Goal: Task Accomplishment & Management: Manage account settings

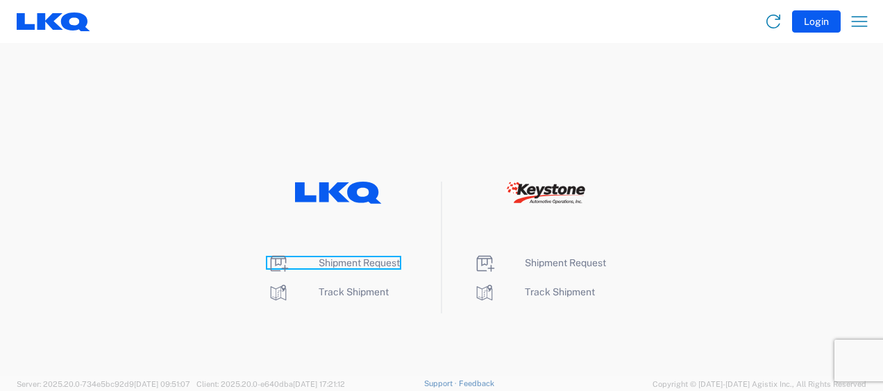
click at [352, 261] on span "Shipment Request" at bounding box center [358, 262] width 81 height 11
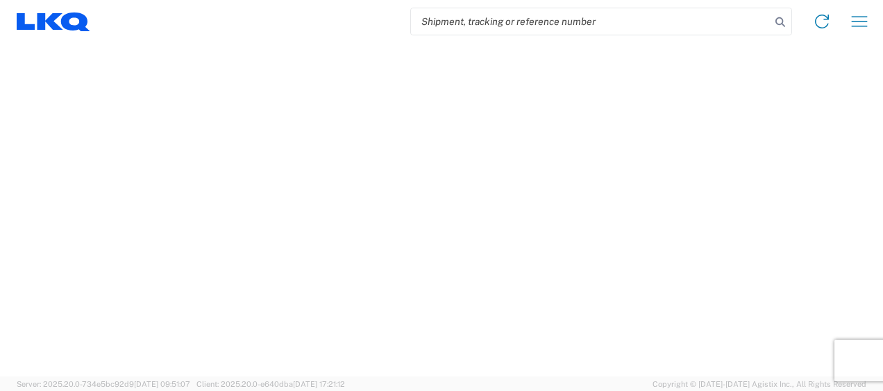
select select "FULL"
select select "LBS"
select select "IN"
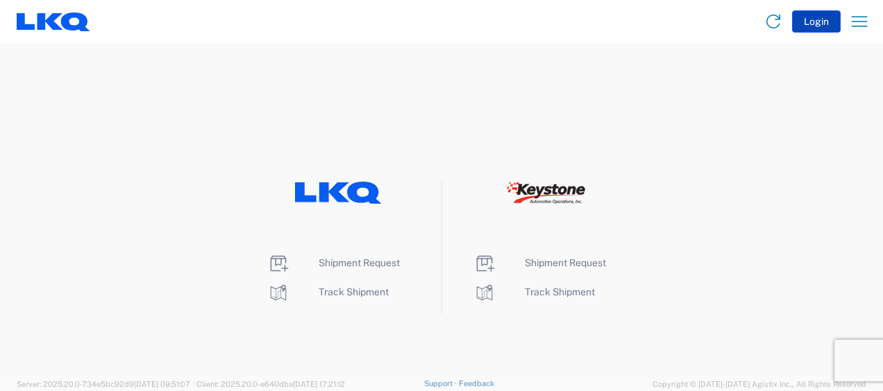
click at [813, 14] on button "Login" at bounding box center [816, 21] width 49 height 22
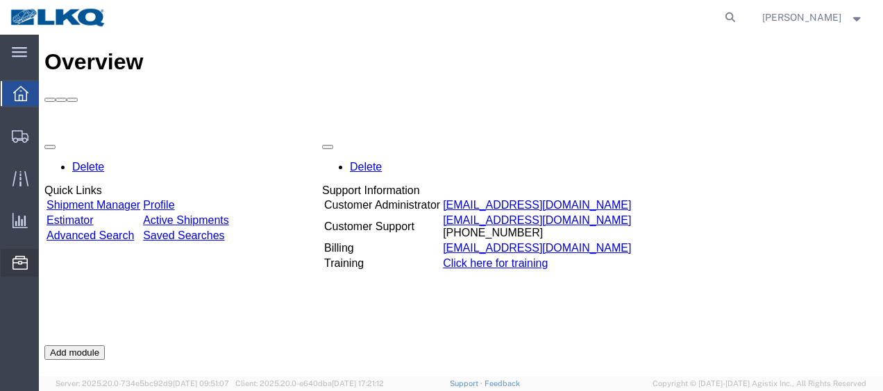
click at [0, 0] on span "Location Appointment" at bounding box center [0, 0] width 0 height 0
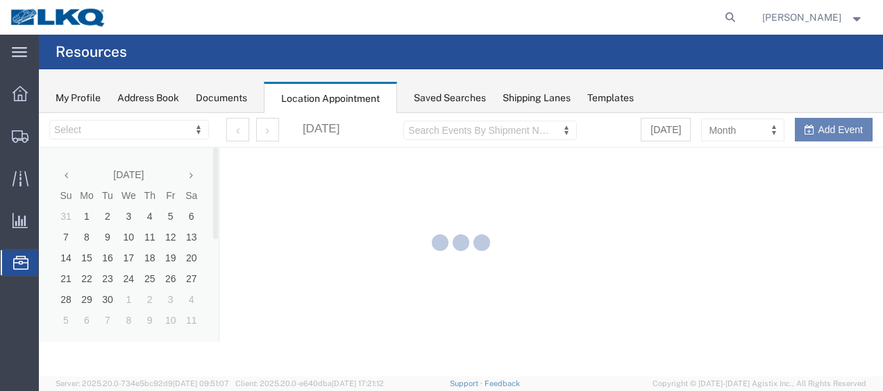
select select "28712"
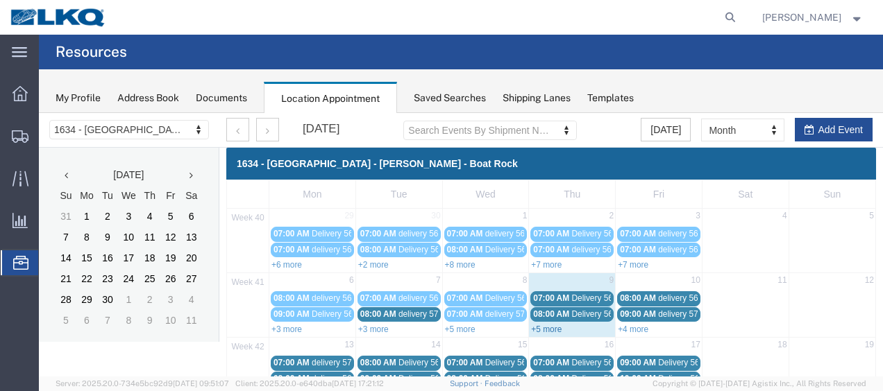
click at [540, 329] on link "+5 more" at bounding box center [546, 330] width 31 height 10
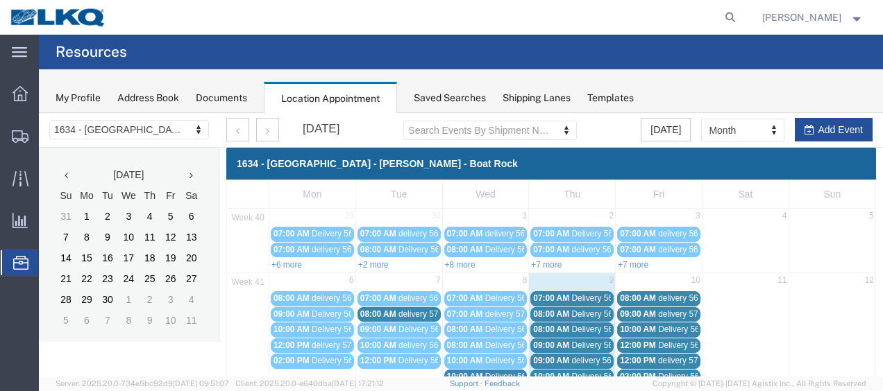
click at [577, 297] on span "Delivery 56698927" at bounding box center [605, 299] width 69 height 10
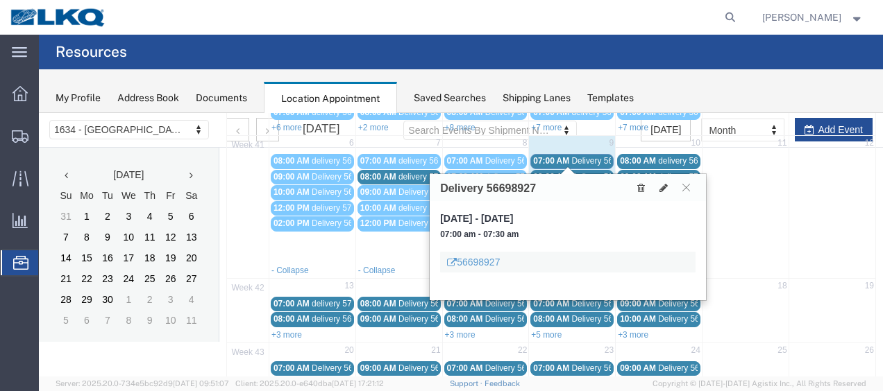
scroll to position [139, 0]
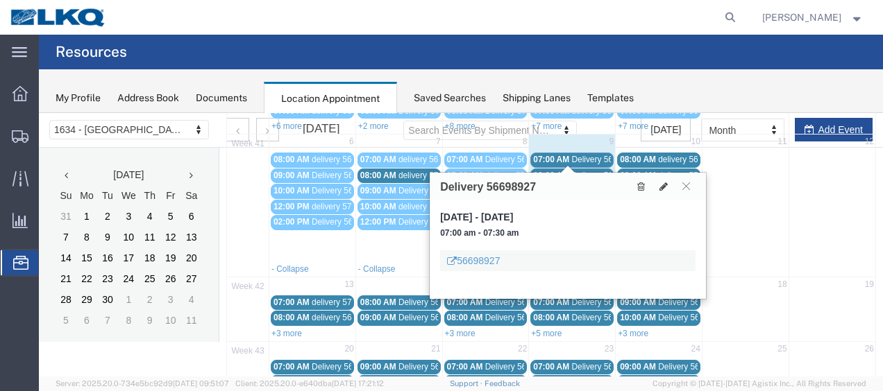
click at [589, 171] on span "Delivery 56698940" at bounding box center [605, 176] width 69 height 10
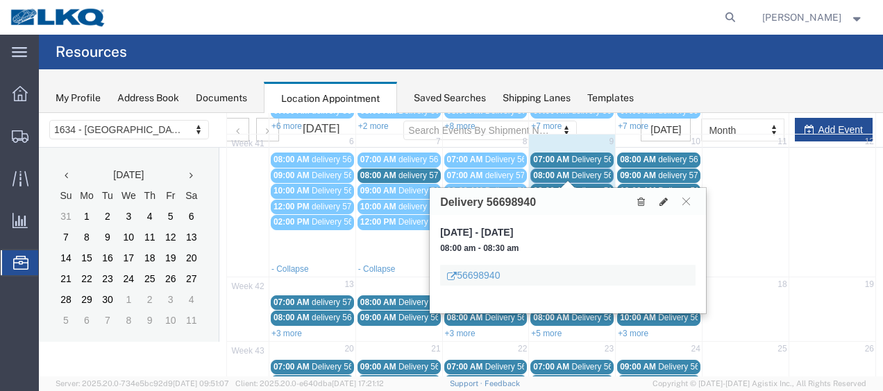
click at [589, 186] on span "Delivery 56681458" at bounding box center [605, 191] width 69 height 10
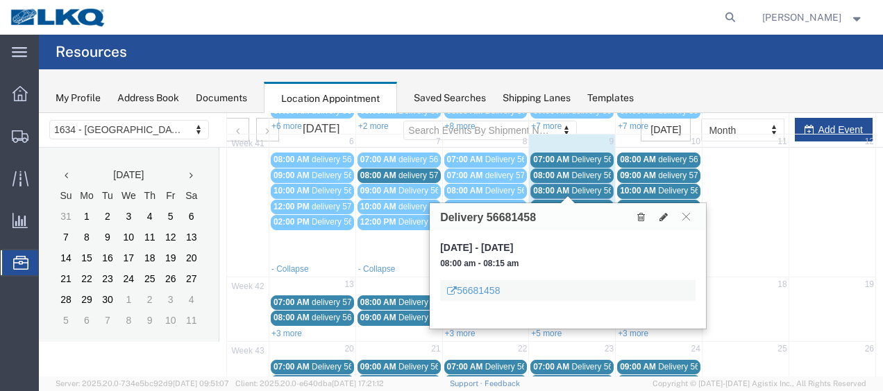
click at [586, 202] on span "Delivery 56698915" at bounding box center [605, 207] width 69 height 10
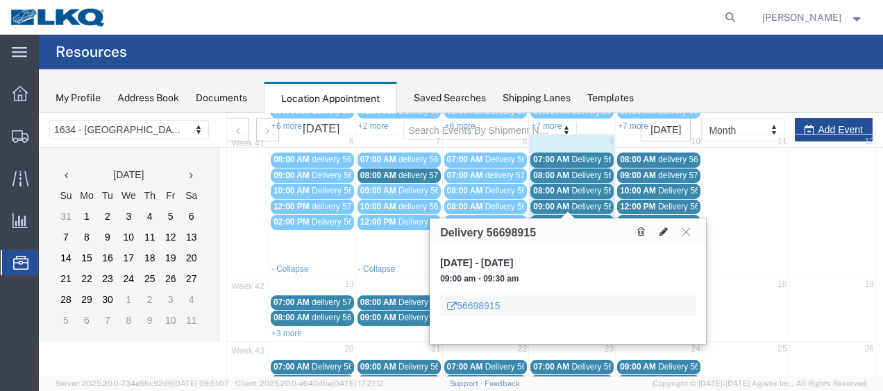
click at [665, 228] on icon at bounding box center [663, 232] width 8 height 10
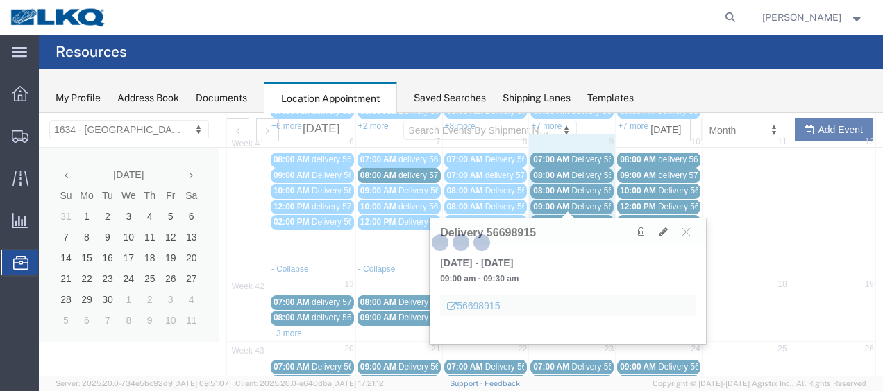
select select "1"
select select
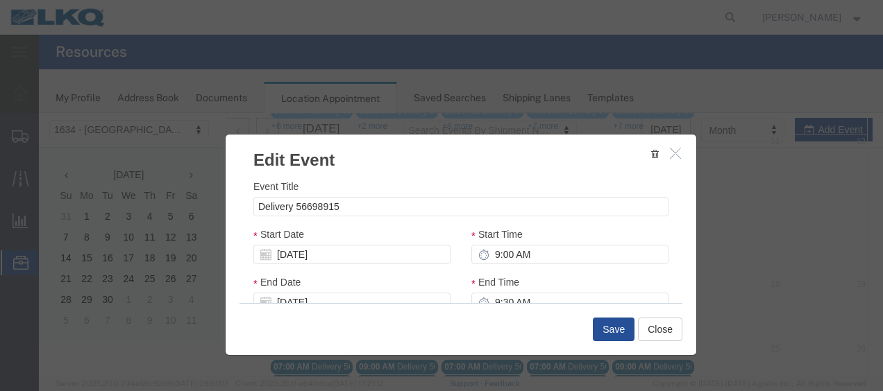
select select
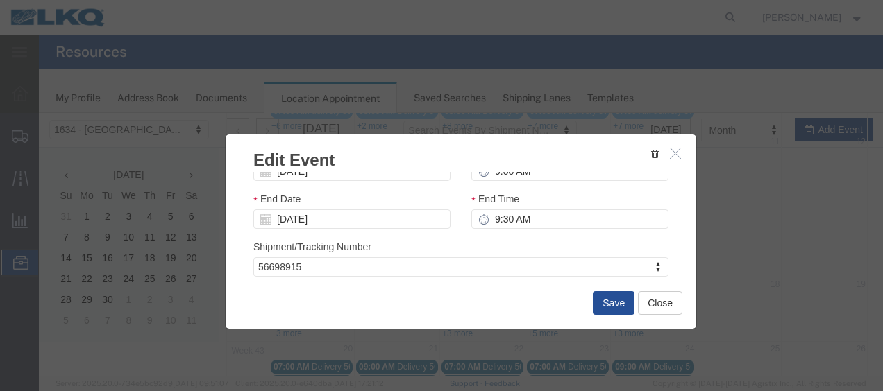
scroll to position [208, 0]
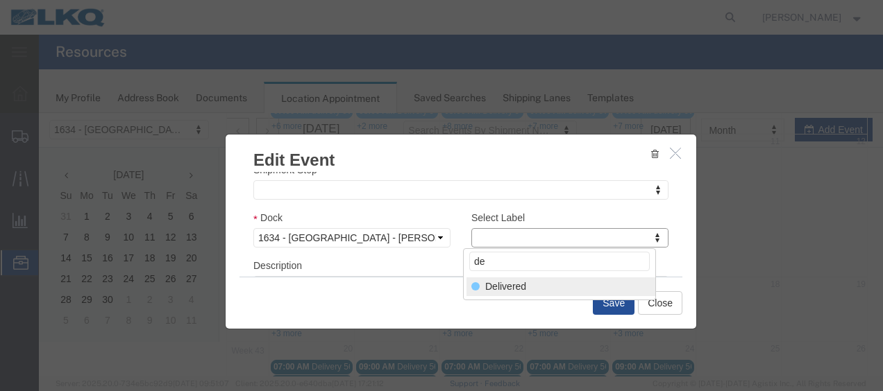
type input "de"
select select "40"
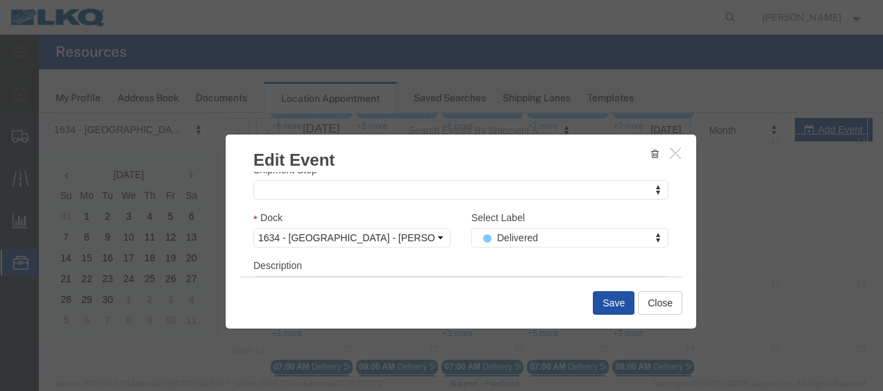
click at [605, 301] on button "Save" at bounding box center [614, 303] width 42 height 24
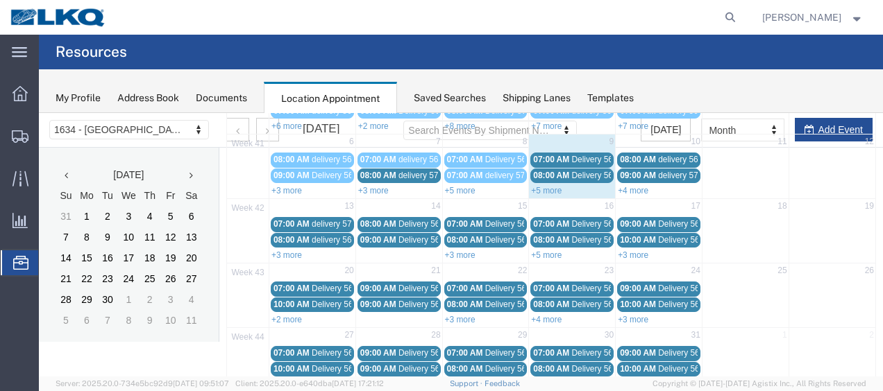
scroll to position [80, 0]
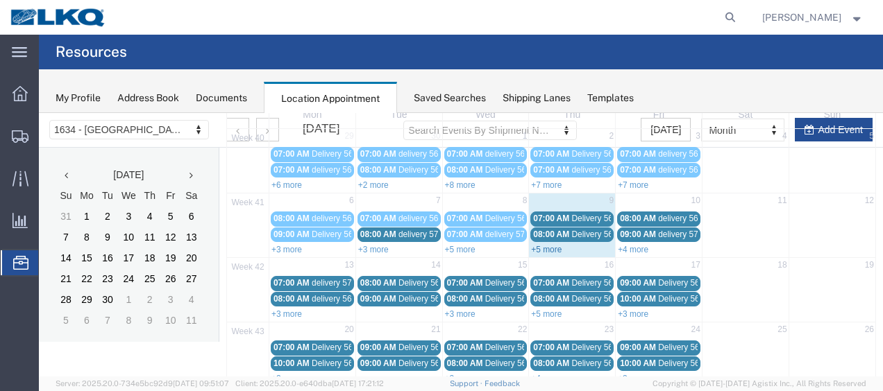
click at [535, 246] on link "+5 more" at bounding box center [546, 250] width 31 height 10
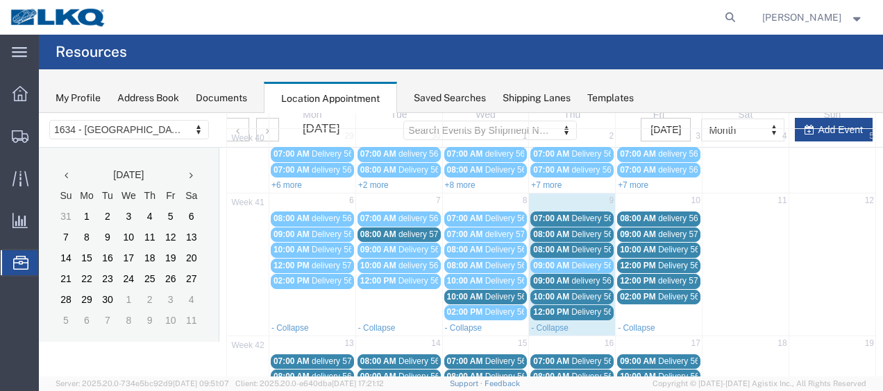
click at [595, 214] on span "Delivery 56698927" at bounding box center [605, 219] width 69 height 10
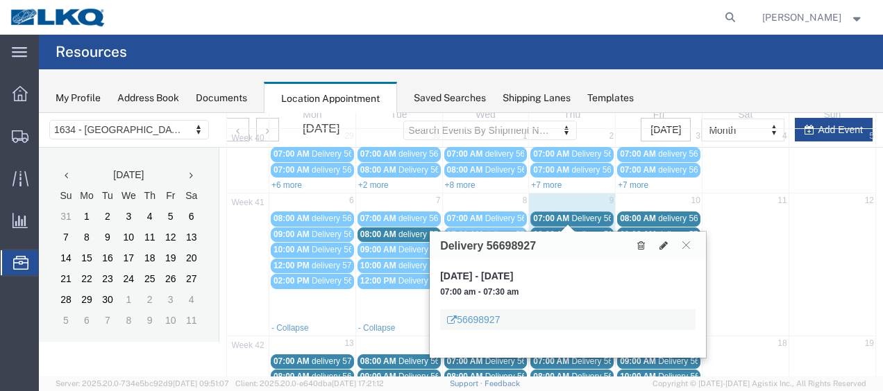
click at [591, 230] on span "Delivery 56698940" at bounding box center [605, 235] width 69 height 10
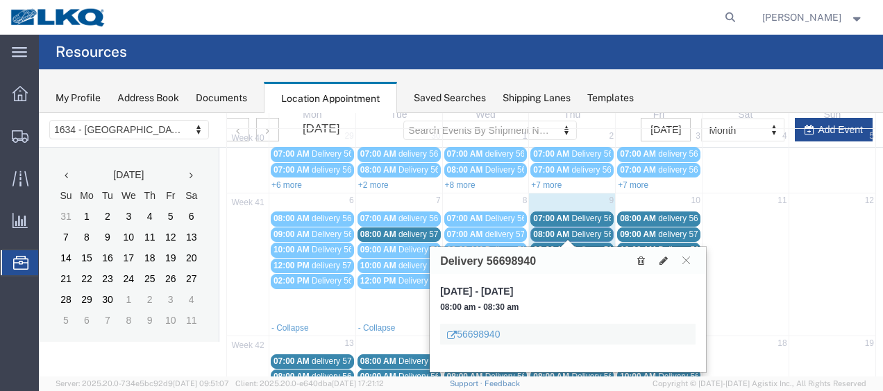
click at [589, 245] on span "Delivery 56681458" at bounding box center [605, 250] width 69 height 10
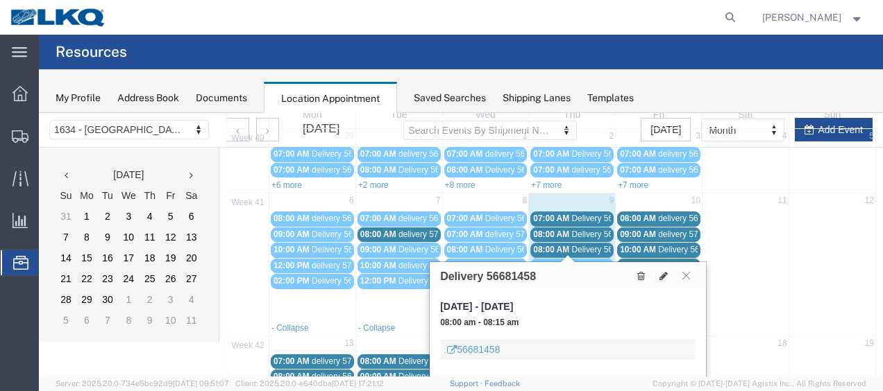
click at [588, 261] on span "Delivery 56698915" at bounding box center [605, 266] width 69 height 10
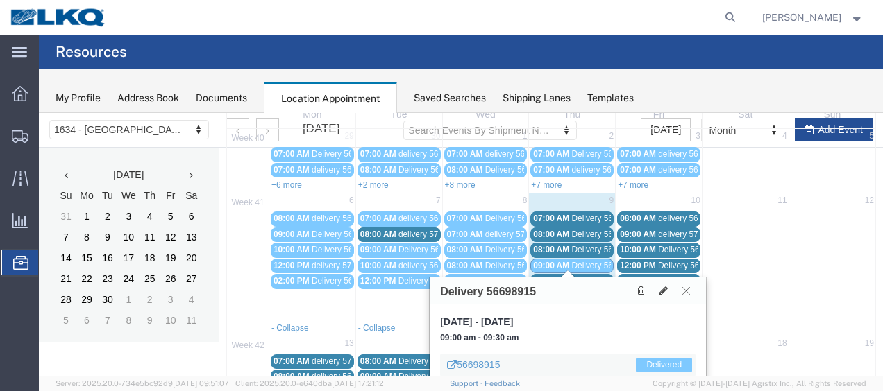
click at [587, 276] on span "delivery 56991245" at bounding box center [604, 281] width 67 height 10
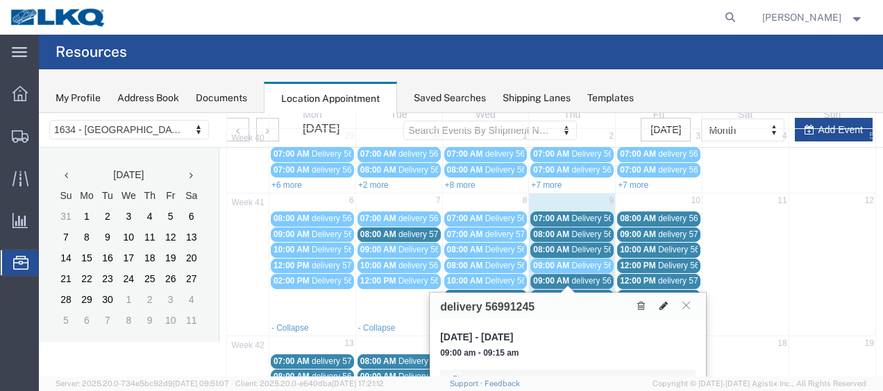
click at [665, 303] on icon at bounding box center [663, 306] width 8 height 10
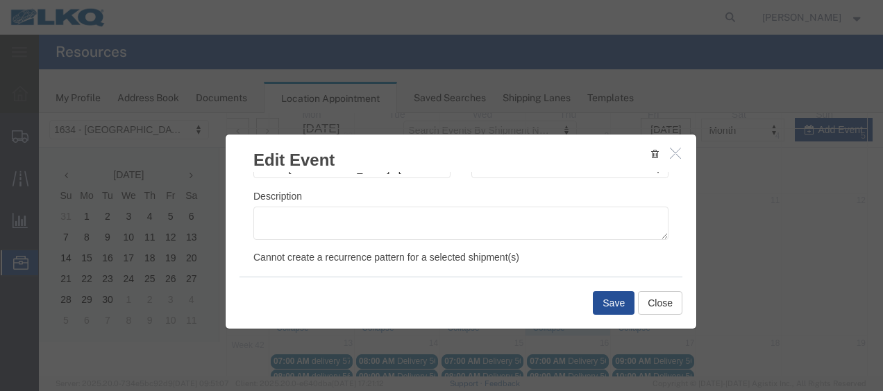
scroll to position [208, 0]
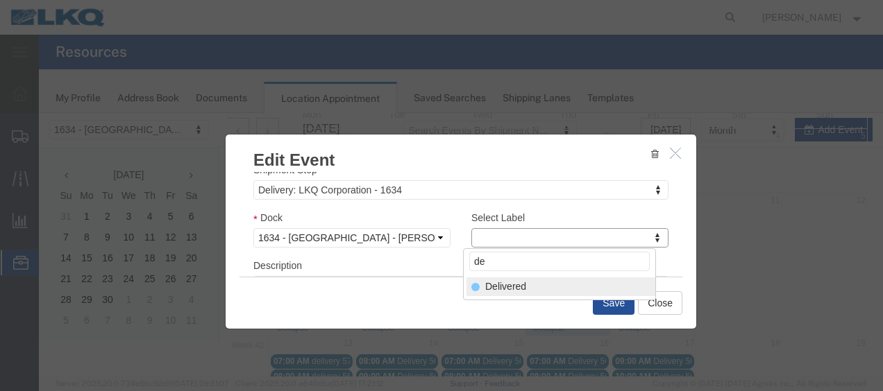
type input "de"
drag, startPoint x: 520, startPoint y: 284, endPoint x: 530, endPoint y: 287, distance: 10.1
select select "40"
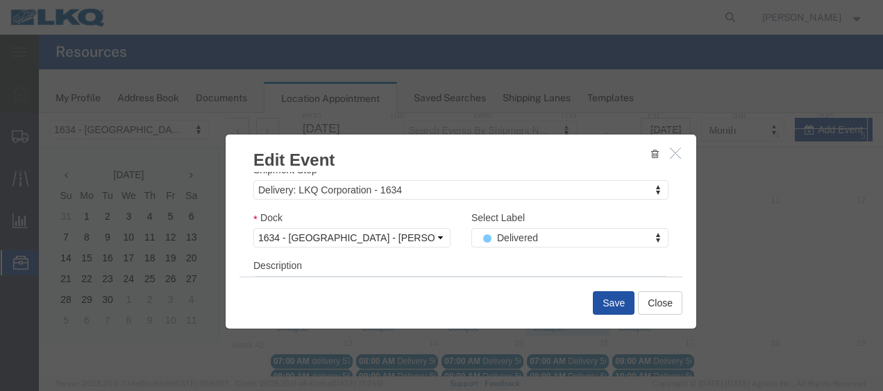
click at [608, 301] on button "Save" at bounding box center [614, 303] width 42 height 24
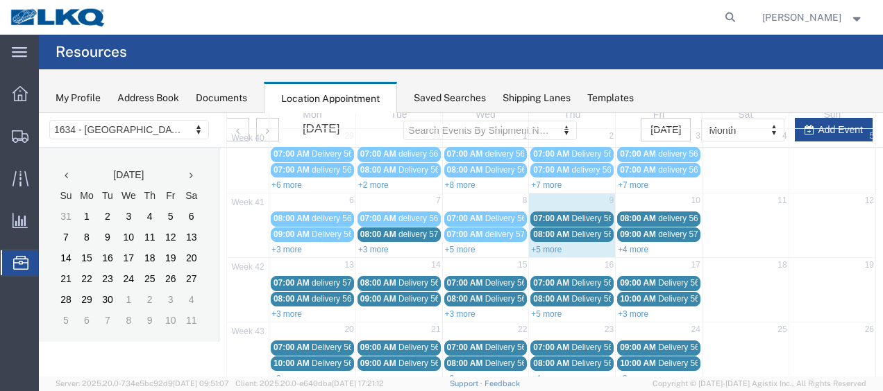
click at [541, 247] on link "+5 more" at bounding box center [546, 250] width 31 height 10
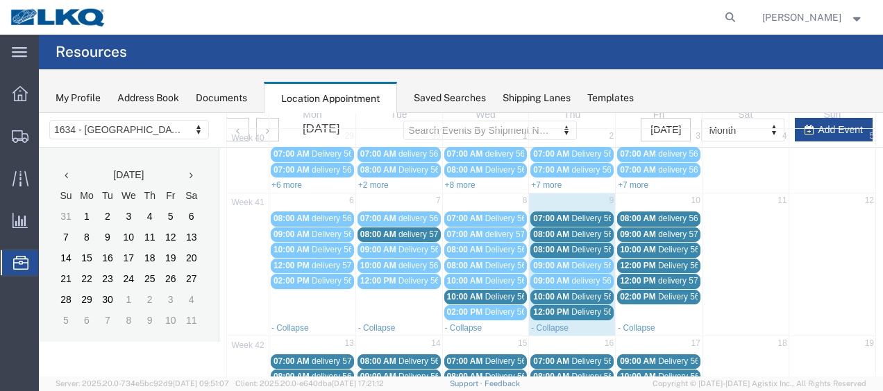
click at [587, 216] on span "Delivery 56698927" at bounding box center [605, 219] width 69 height 10
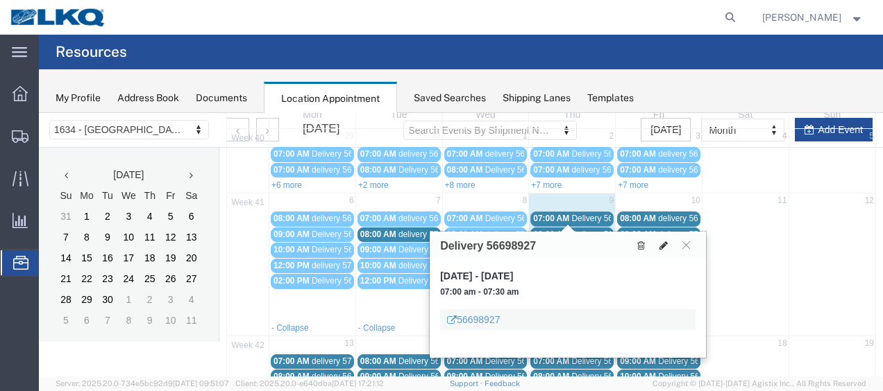
click at [665, 243] on icon at bounding box center [663, 246] width 8 height 10
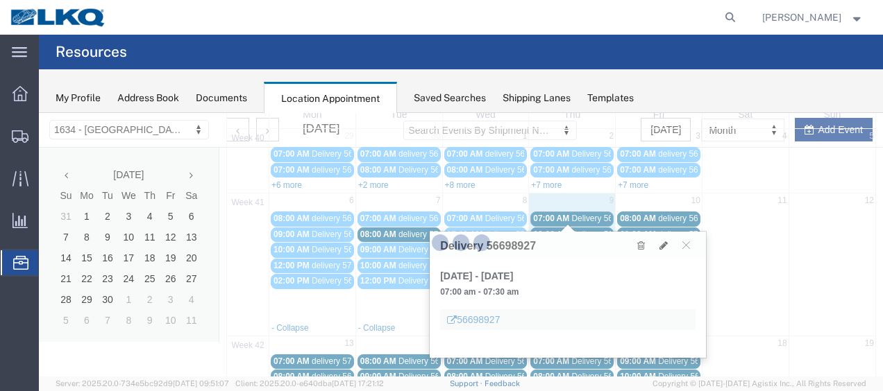
select select "100"
select select "1"
select select
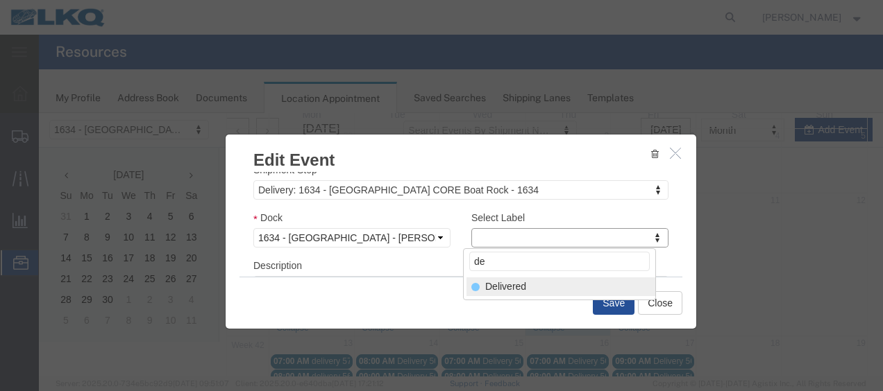
type input "de"
select select "40"
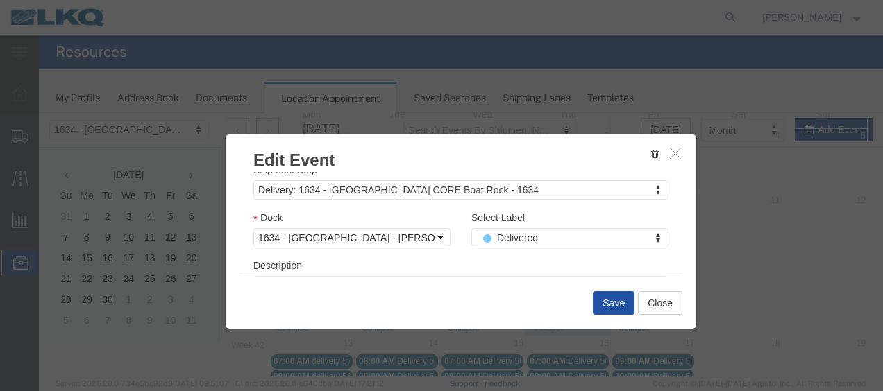
click at [602, 301] on button "Save" at bounding box center [614, 303] width 42 height 24
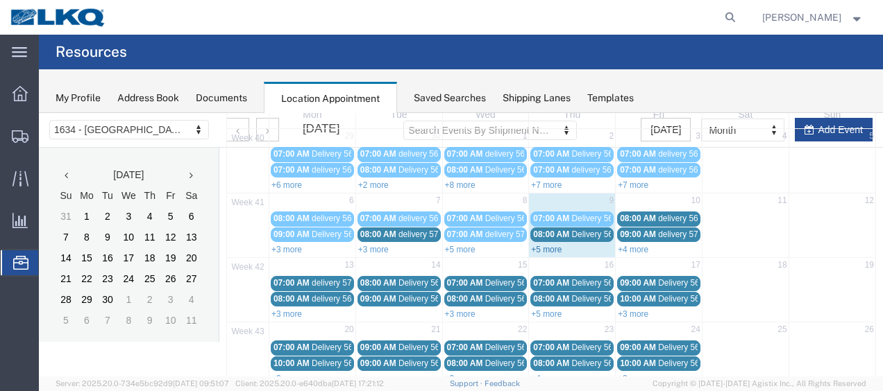
click at [536, 248] on link "+5 more" at bounding box center [546, 250] width 31 height 10
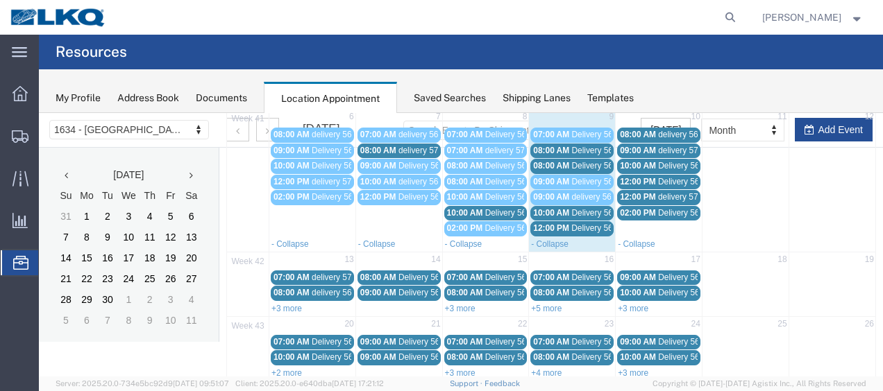
scroll to position [288, 0]
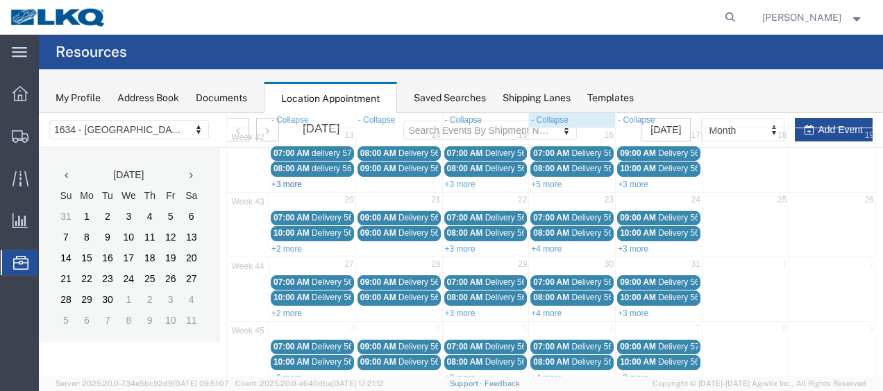
click at [284, 180] on link "+3 more" at bounding box center [286, 185] width 31 height 10
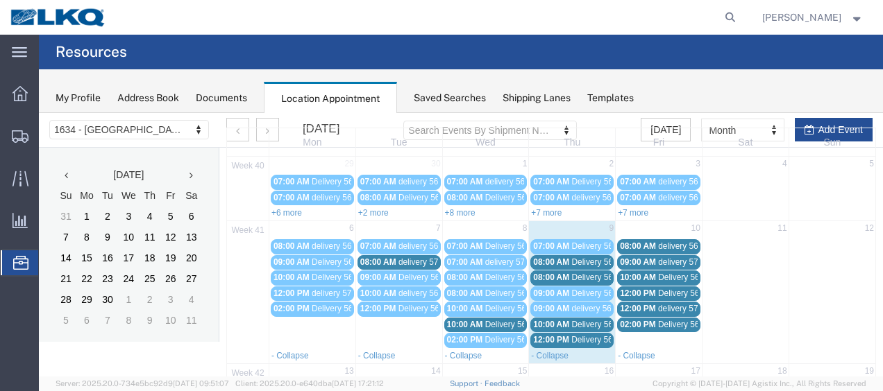
scroll to position [69, 0]
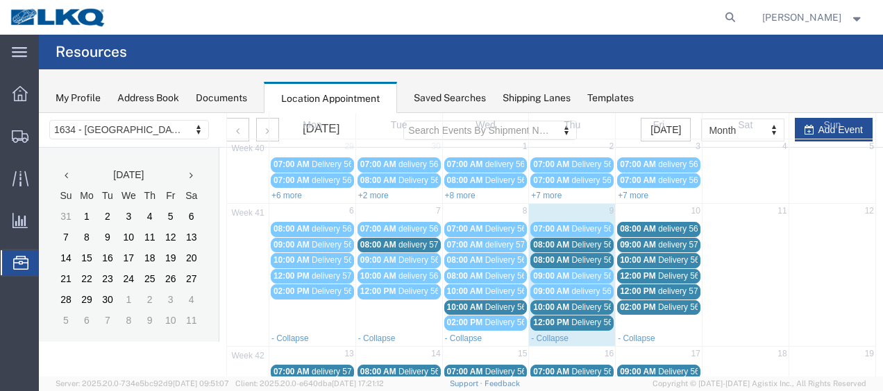
click at [584, 241] on span "Delivery 56698940" at bounding box center [605, 245] width 69 height 10
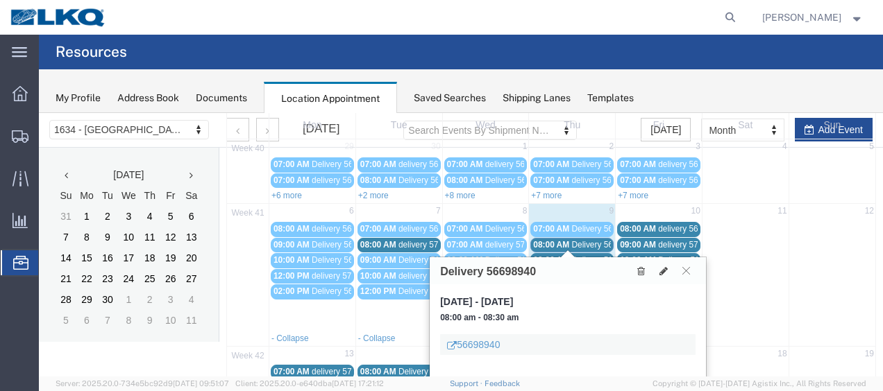
click at [586, 253] on link "08:00 AM Delivery 56681458" at bounding box center [571, 260] width 83 height 15
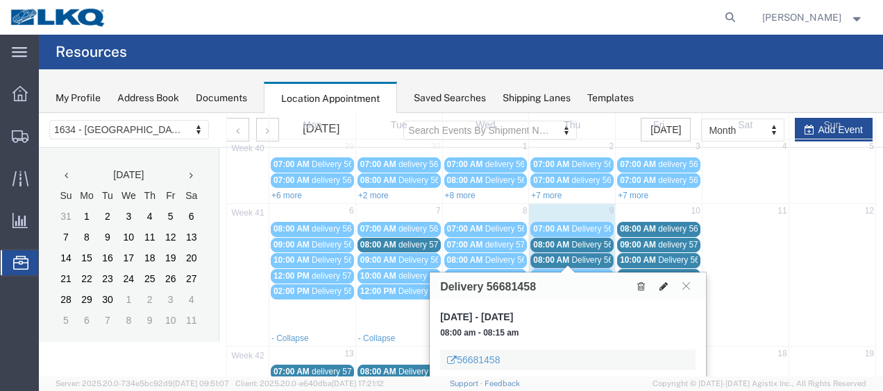
click at [663, 283] on icon at bounding box center [663, 287] width 8 height 10
select select "100"
select select "1"
select select
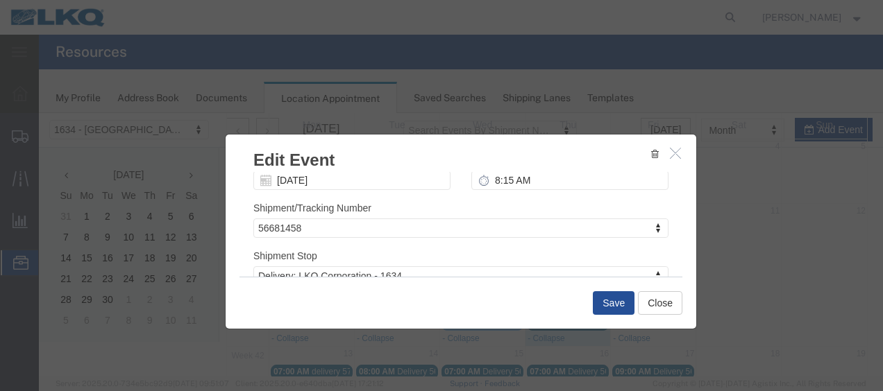
scroll to position [208, 0]
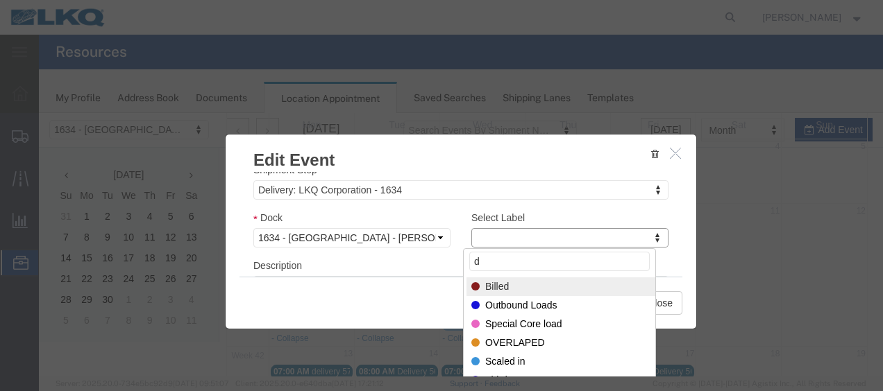
type input "de"
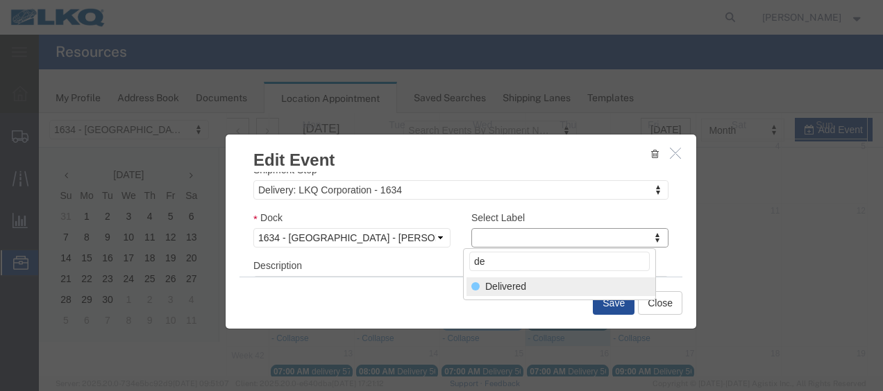
select select "40"
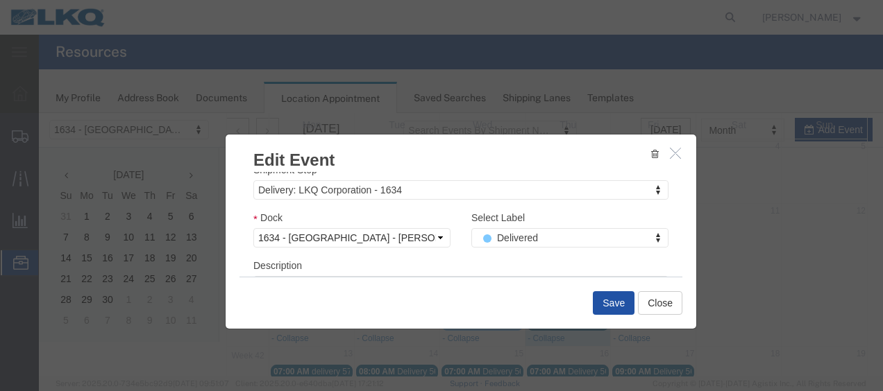
click at [619, 297] on button "Save" at bounding box center [614, 303] width 42 height 24
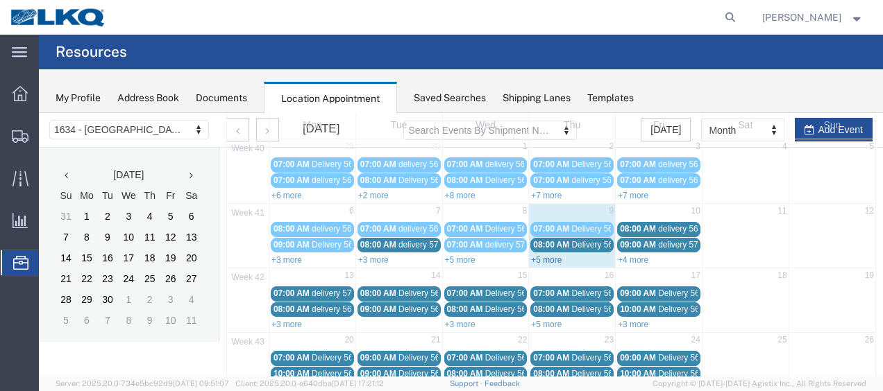
click at [545, 259] on link "+5 more" at bounding box center [546, 260] width 31 height 10
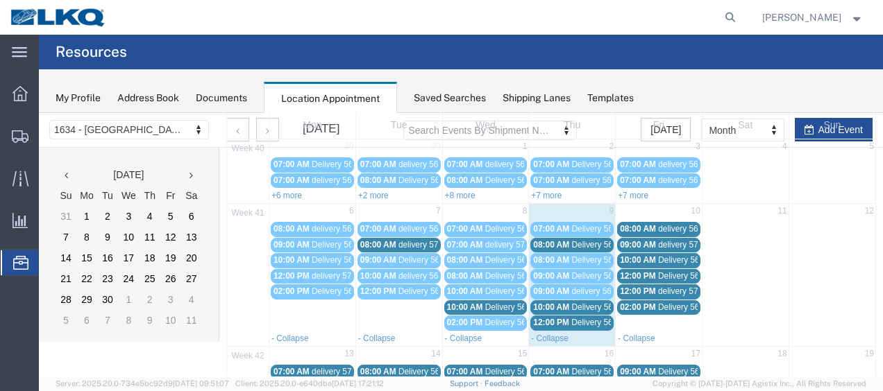
click at [586, 244] on span "Delivery 56698940" at bounding box center [605, 245] width 69 height 10
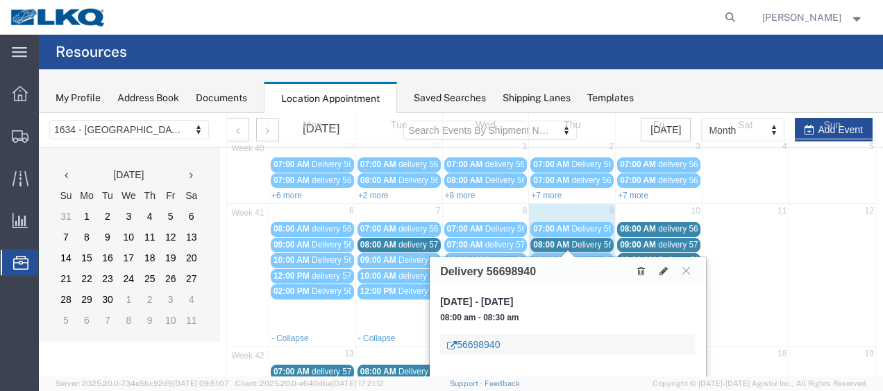
click at [473, 343] on link "56698940" at bounding box center [473, 345] width 53 height 14
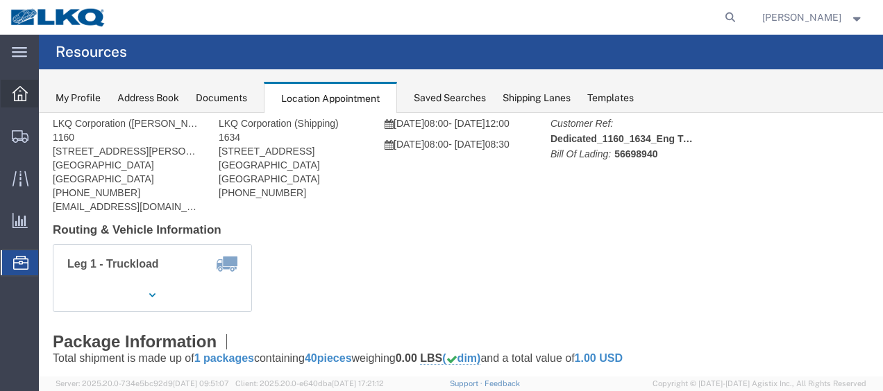
click at [26, 88] on icon at bounding box center [19, 93] width 15 height 15
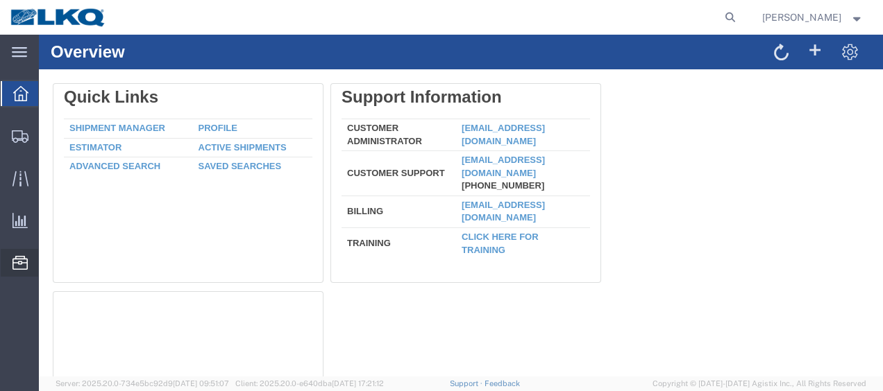
click at [0, 0] on span "Location Appointment" at bounding box center [0, 0] width 0 height 0
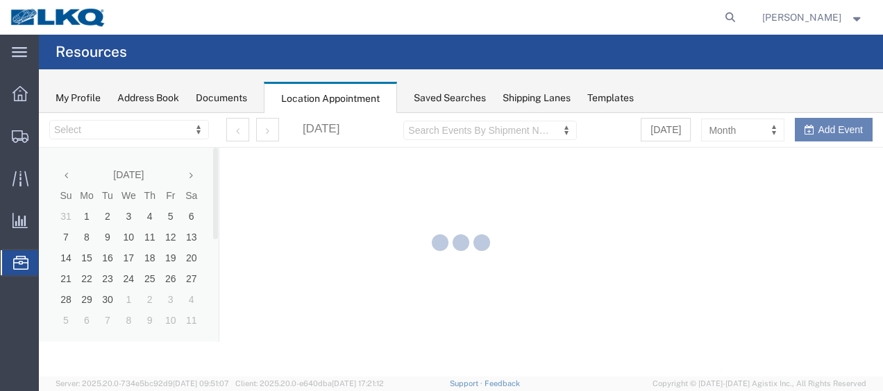
select select "28712"
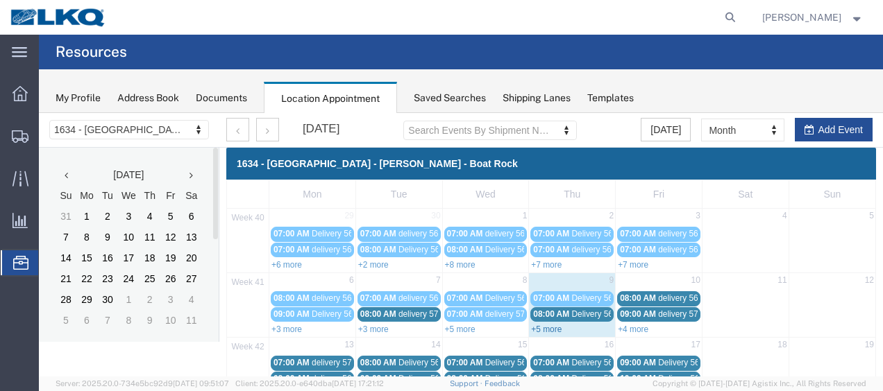
click at [547, 325] on link "+5 more" at bounding box center [546, 330] width 31 height 10
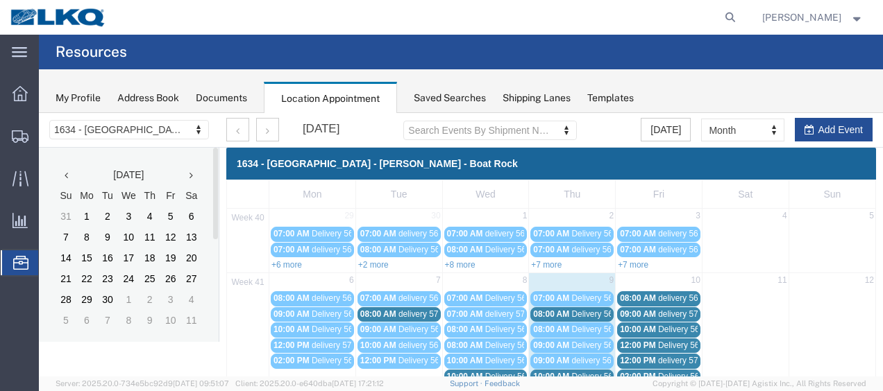
click at [586, 312] on span "Delivery 56698940" at bounding box center [605, 314] width 69 height 10
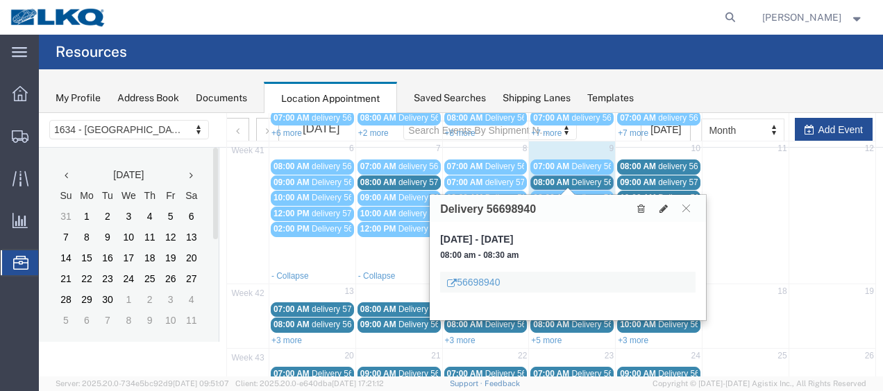
scroll to position [139, 0]
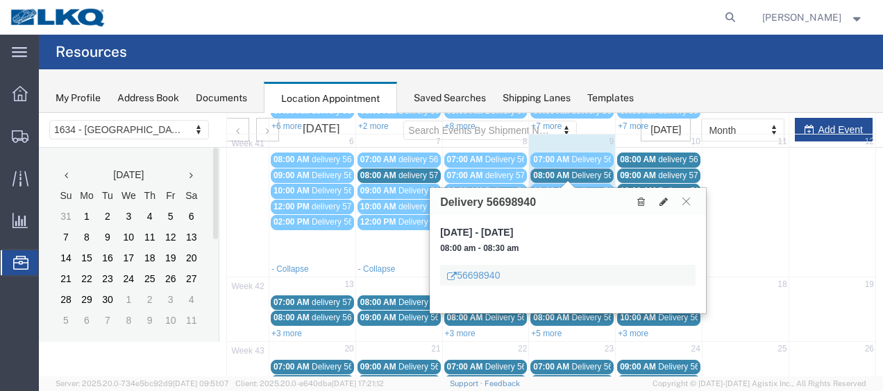
click at [686, 200] on icon at bounding box center [686, 201] width 8 height 8
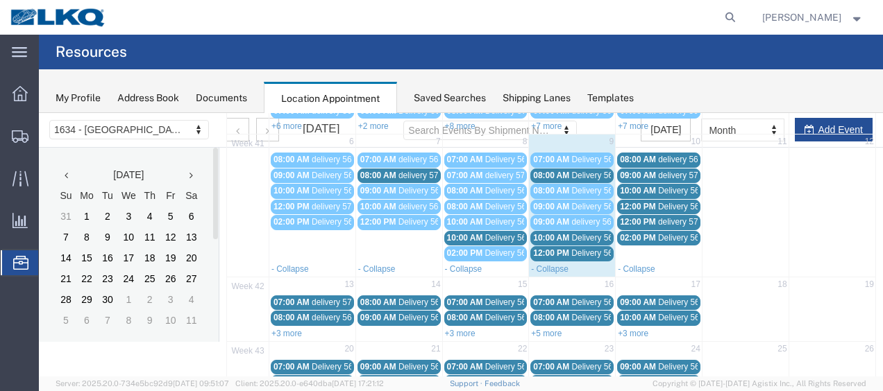
click at [591, 160] on span "Delivery 56698927" at bounding box center [605, 160] width 69 height 10
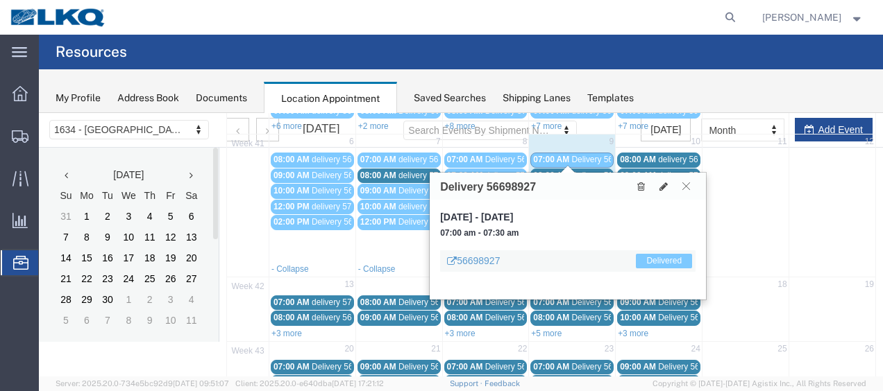
click at [684, 185] on icon at bounding box center [686, 186] width 8 height 8
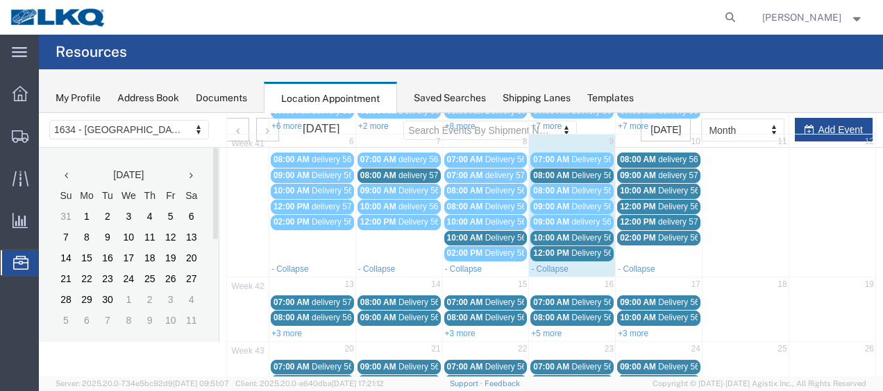
click at [588, 190] on span "Delivery 56681458" at bounding box center [605, 191] width 69 height 10
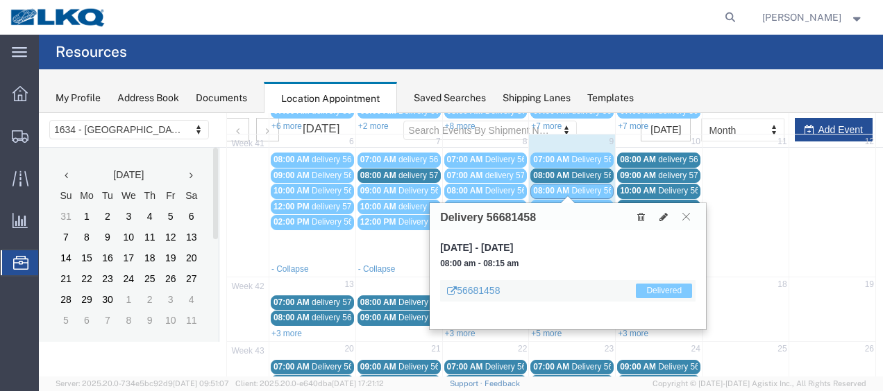
click at [685, 214] on icon at bounding box center [686, 216] width 8 height 8
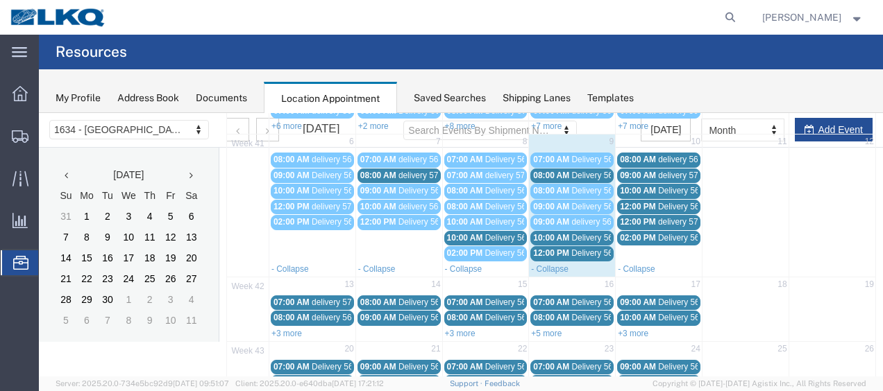
click at [586, 172] on span "Delivery 56698940" at bounding box center [605, 176] width 69 height 10
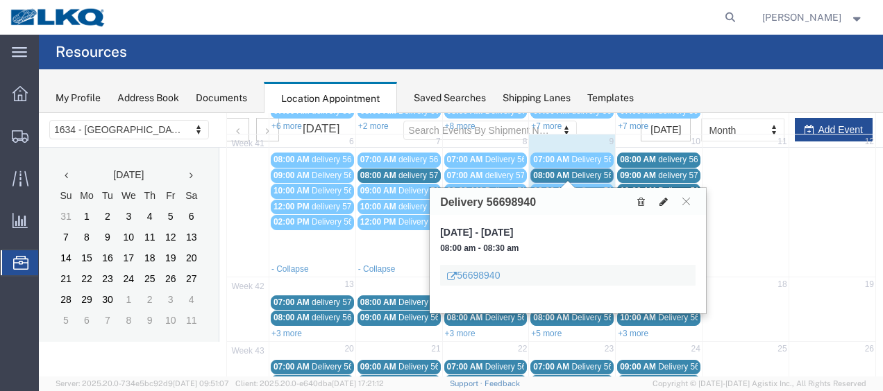
click at [665, 197] on icon at bounding box center [663, 202] width 8 height 10
select select "1"
select select
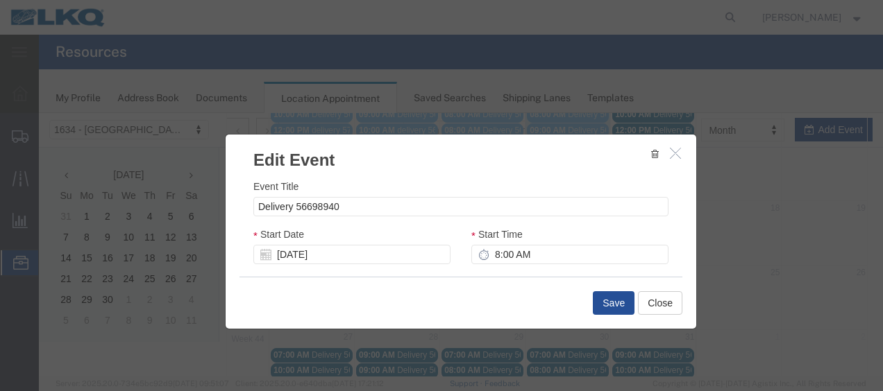
scroll to position [301, 0]
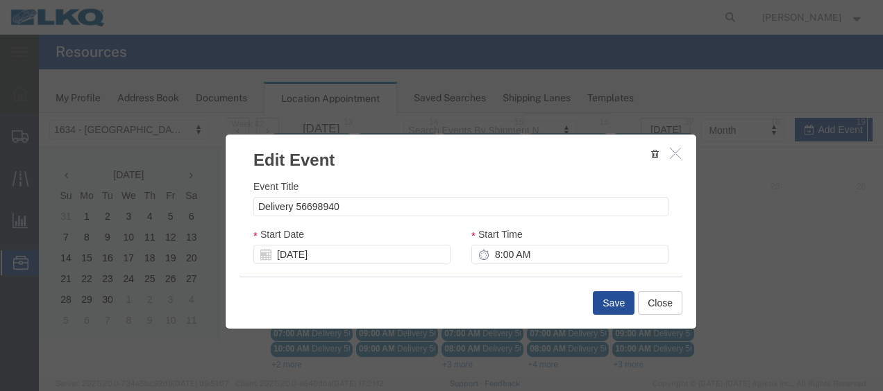
select select
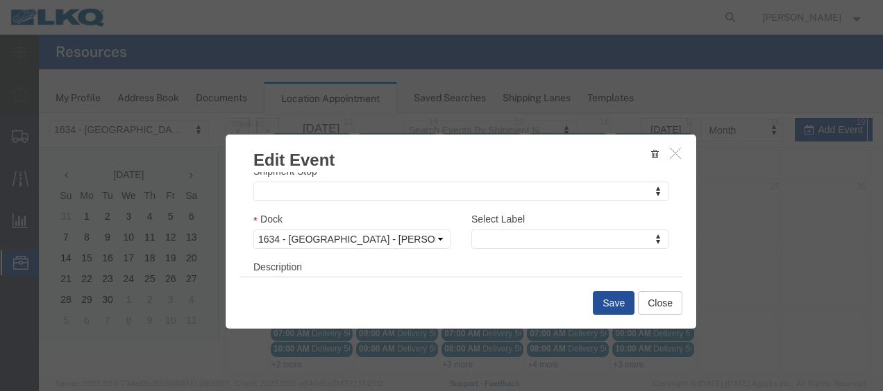
scroll to position [208, 0]
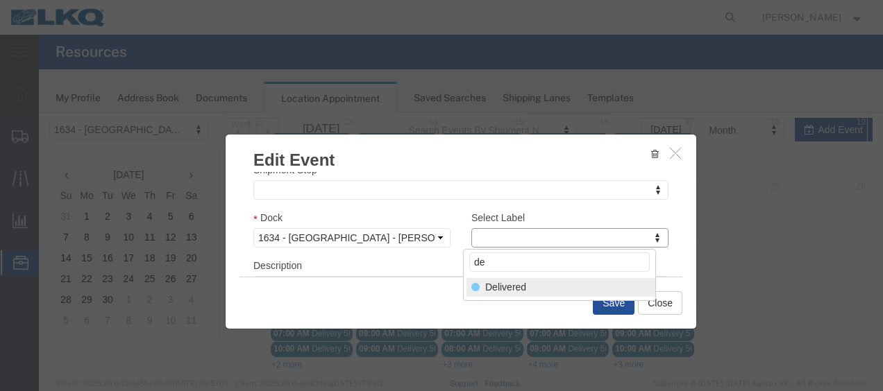
type input "de"
select select "40"
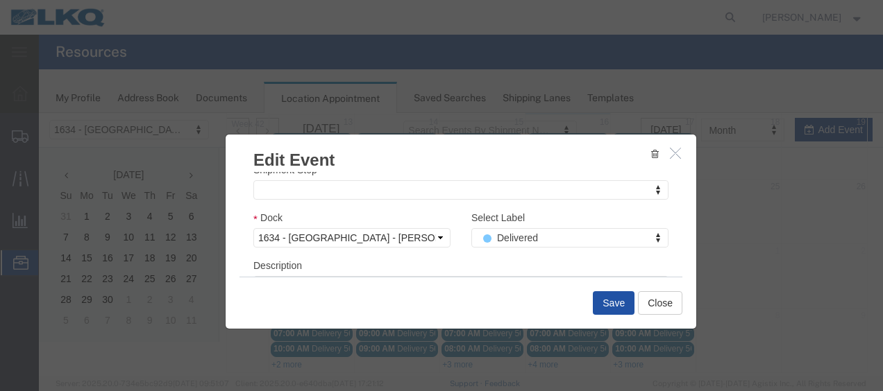
click at [611, 305] on button "Save" at bounding box center [614, 303] width 42 height 24
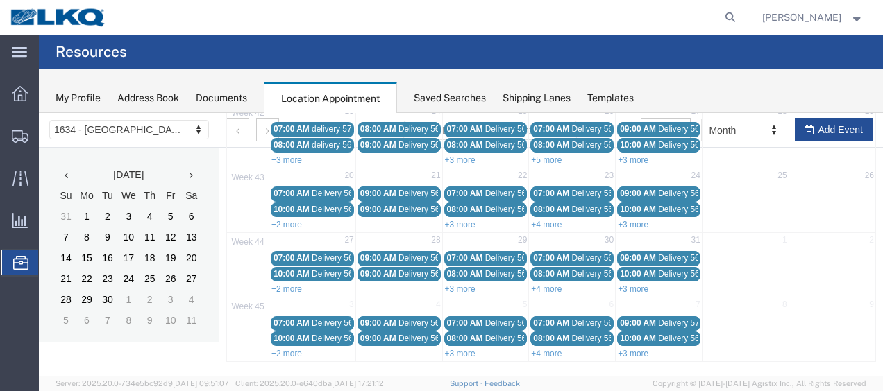
scroll to position [80, 0]
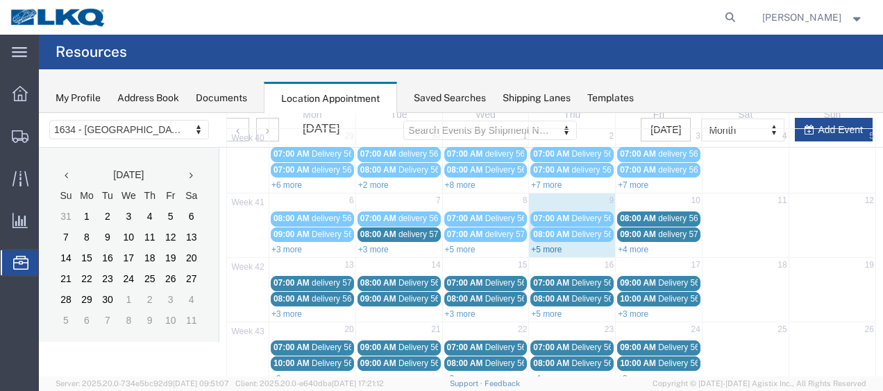
click at [534, 247] on link "+5 more" at bounding box center [546, 250] width 31 height 10
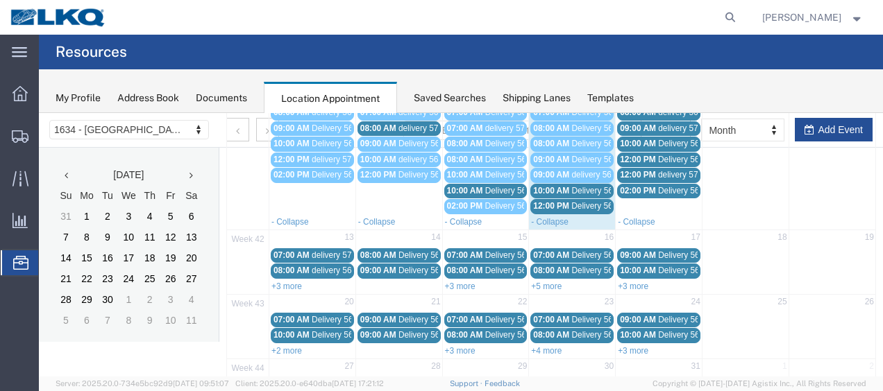
scroll to position [288, 0]
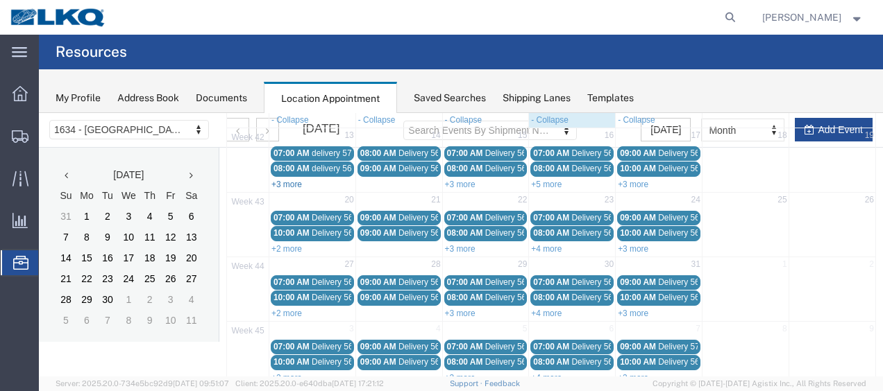
click at [281, 180] on link "+3 more" at bounding box center [286, 185] width 31 height 10
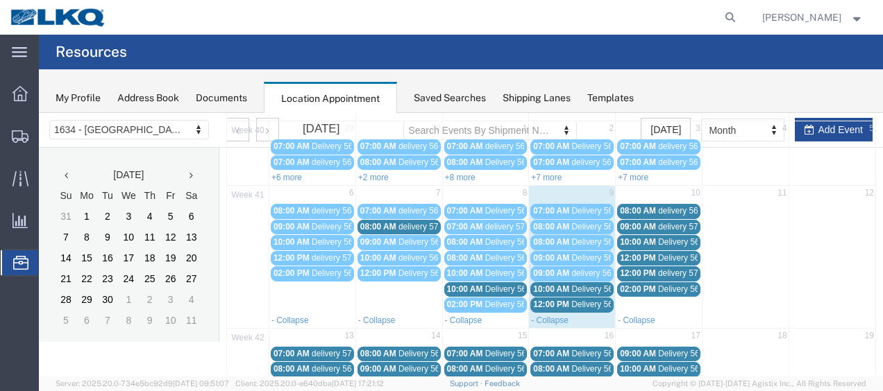
scroll to position [80, 0]
